Goal: Transaction & Acquisition: Purchase product/service

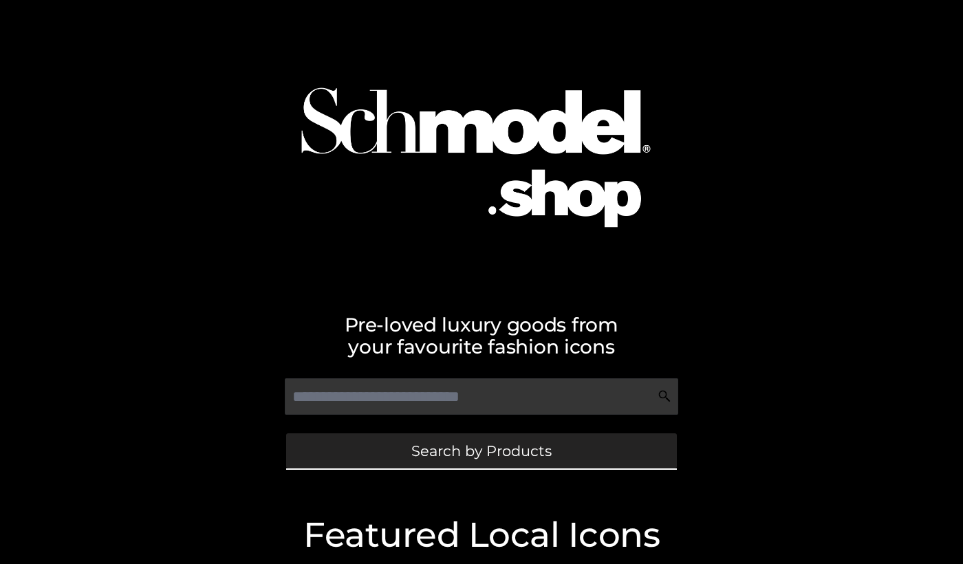
click at [394, 453] on link "Search by Products" at bounding box center [481, 450] width 391 height 35
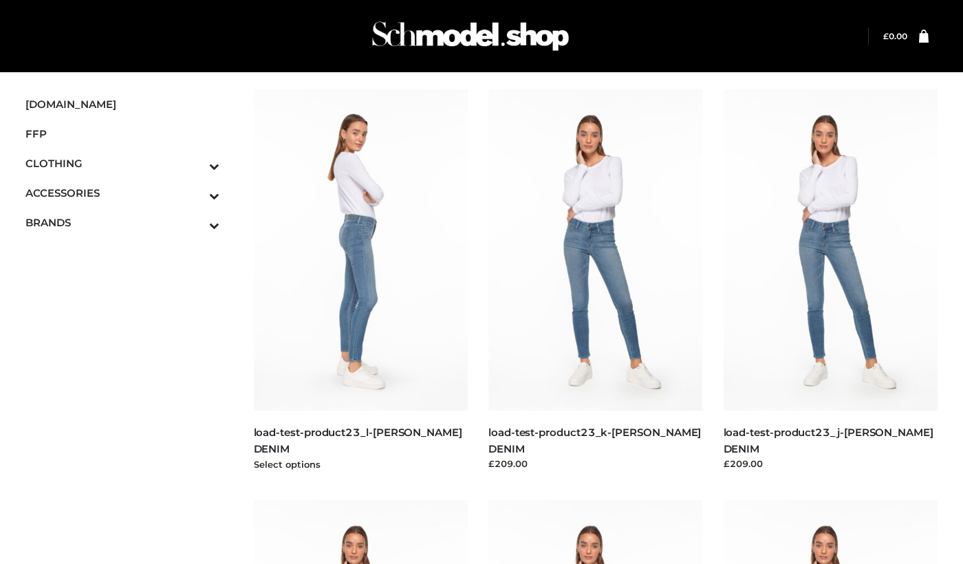
click at [422, 282] on img at bounding box center [361, 249] width 215 height 321
